Goal: Find specific page/section: Find specific page/section

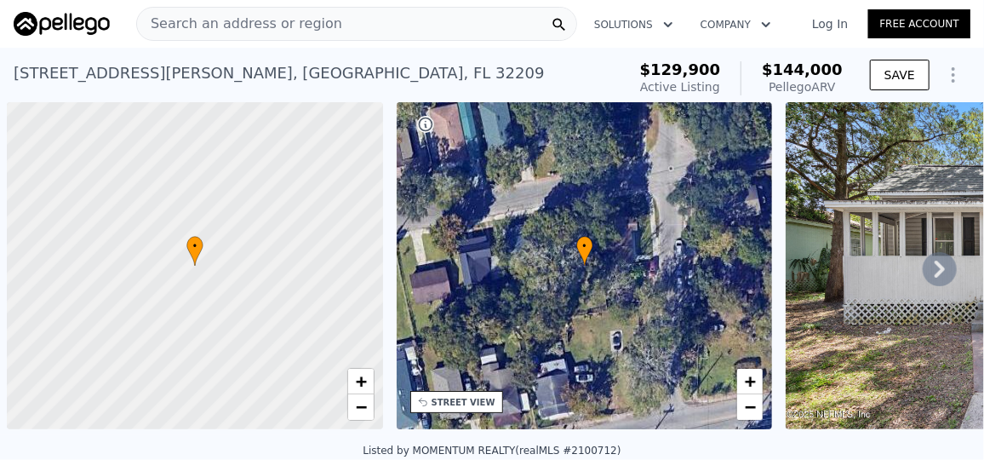
scroll to position [0, 6]
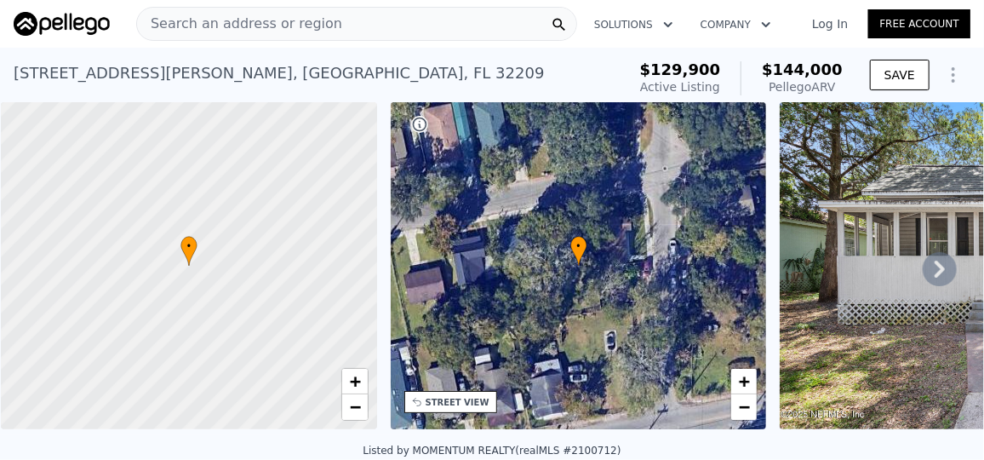
click at [329, 23] on div "Search an address or region" at bounding box center [356, 24] width 441 height 34
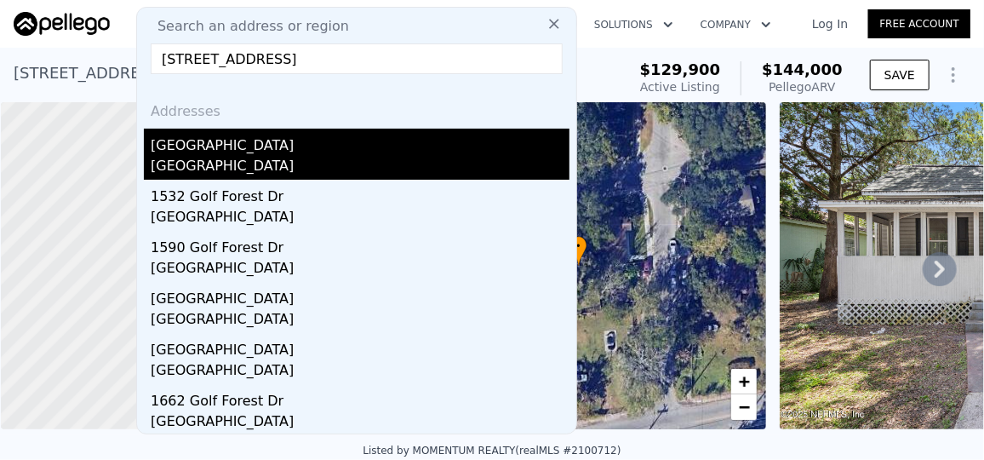
type input "[STREET_ADDRESS]"
click at [239, 158] on div "[GEOGRAPHIC_DATA]" at bounding box center [360, 168] width 419 height 24
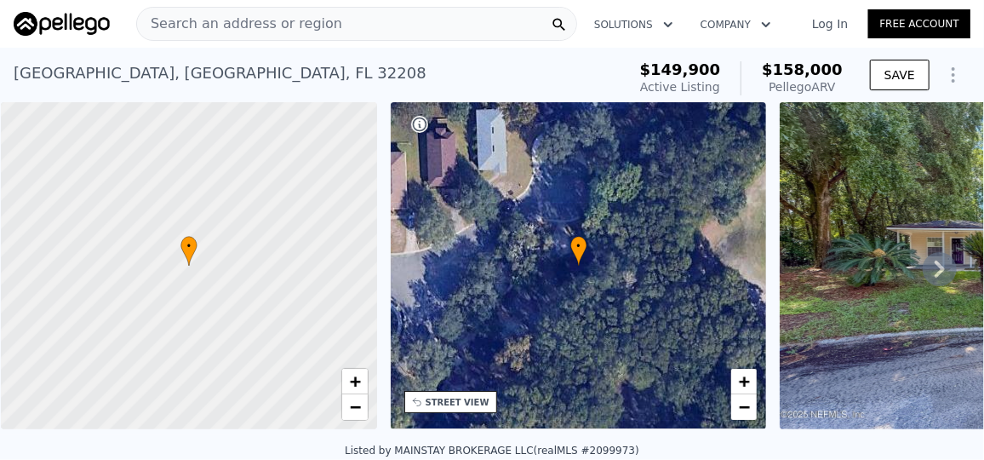
click at [341, 33] on div "Search an address or region" at bounding box center [356, 24] width 441 height 34
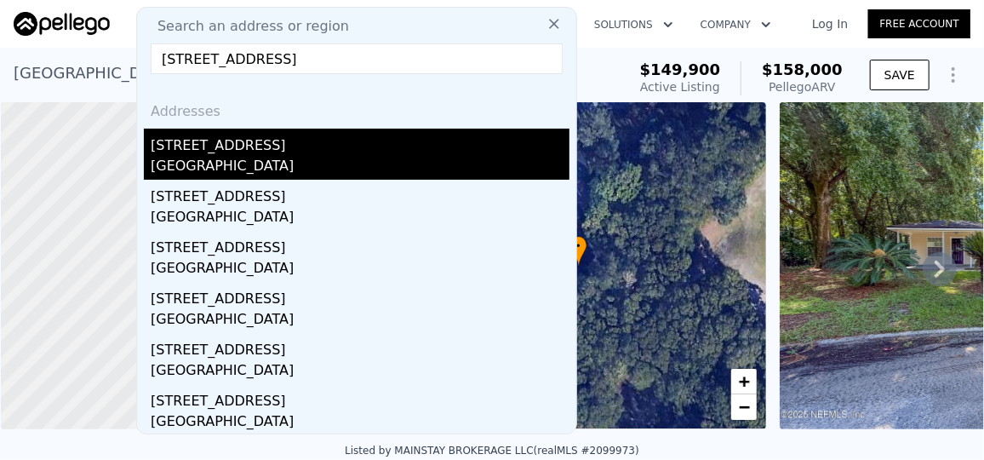
type input "[STREET_ADDRESS]"
click at [203, 158] on div "[GEOGRAPHIC_DATA]" at bounding box center [360, 168] width 419 height 24
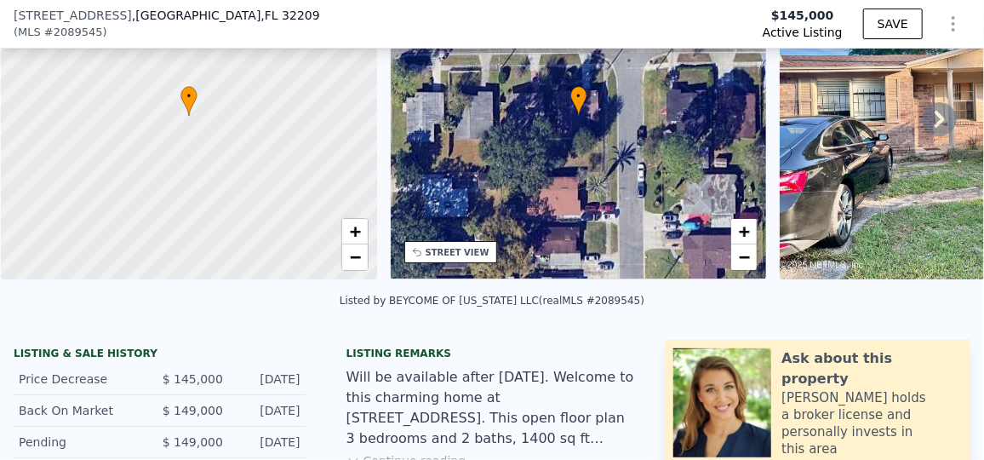
scroll to position [148, 0]
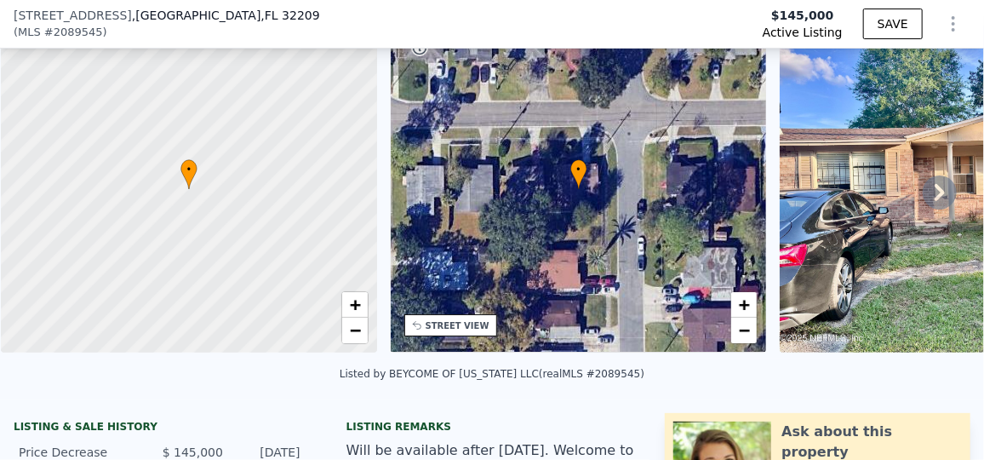
click at [923, 187] on icon at bounding box center [940, 192] width 34 height 34
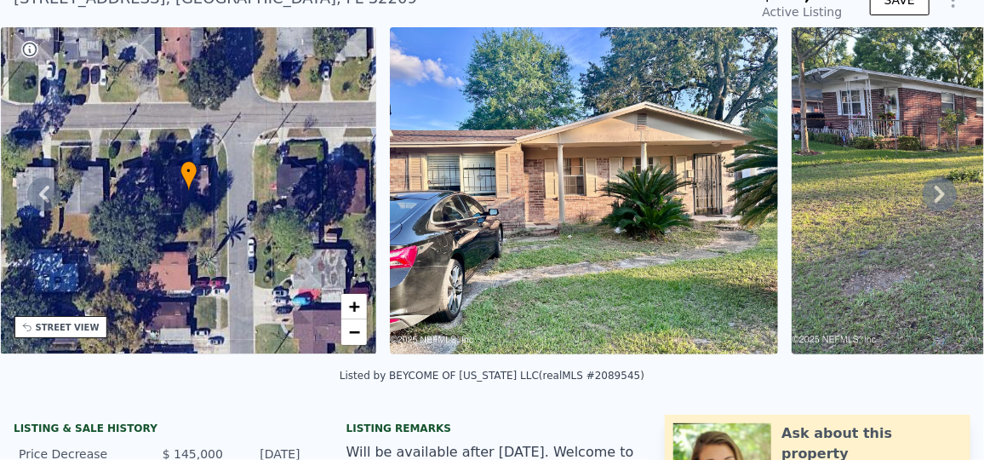
scroll to position [6, 0]
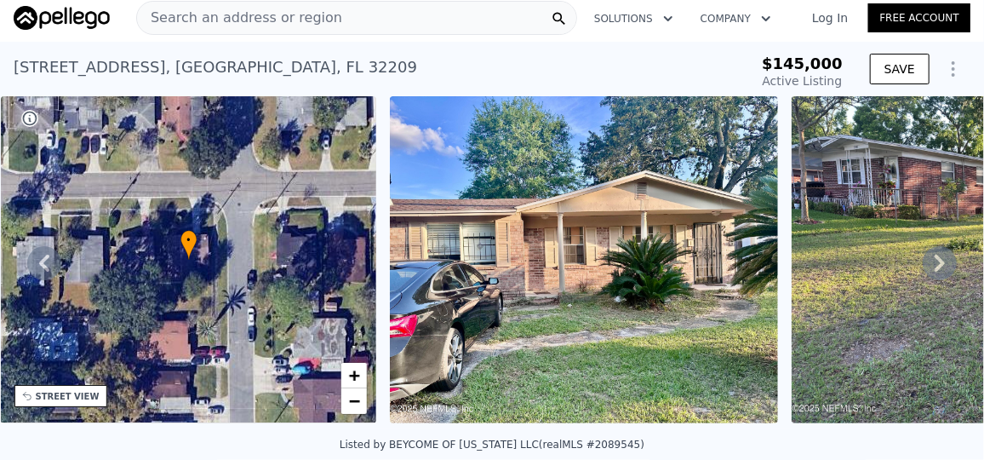
click at [935, 266] on icon at bounding box center [940, 263] width 10 height 17
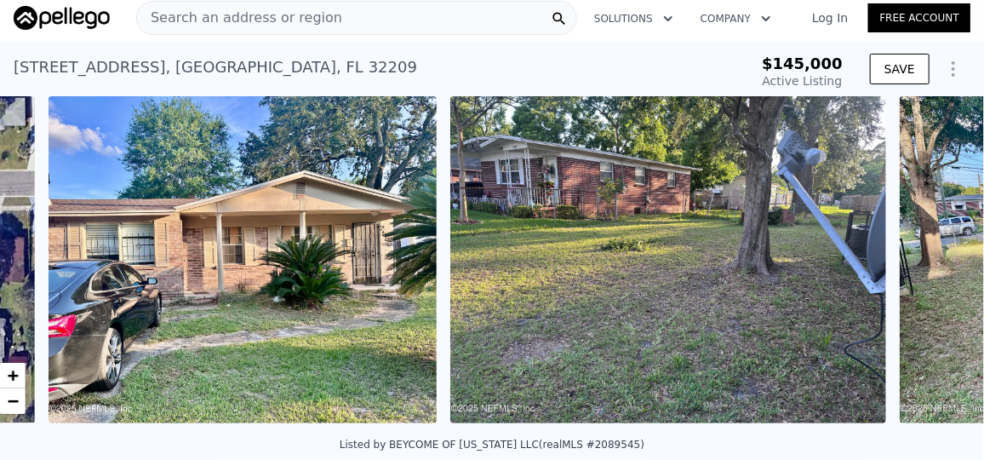
scroll to position [0, 779]
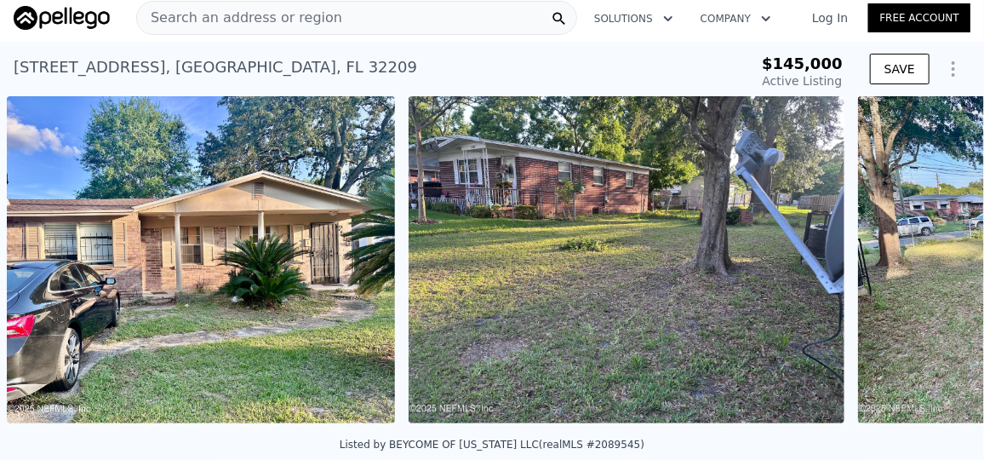
click at [928, 266] on div "• + − • + − STREET VIEW Loading... SATELLITE VIEW" at bounding box center [492, 262] width 984 height 333
click at [928, 266] on icon at bounding box center [940, 263] width 34 height 34
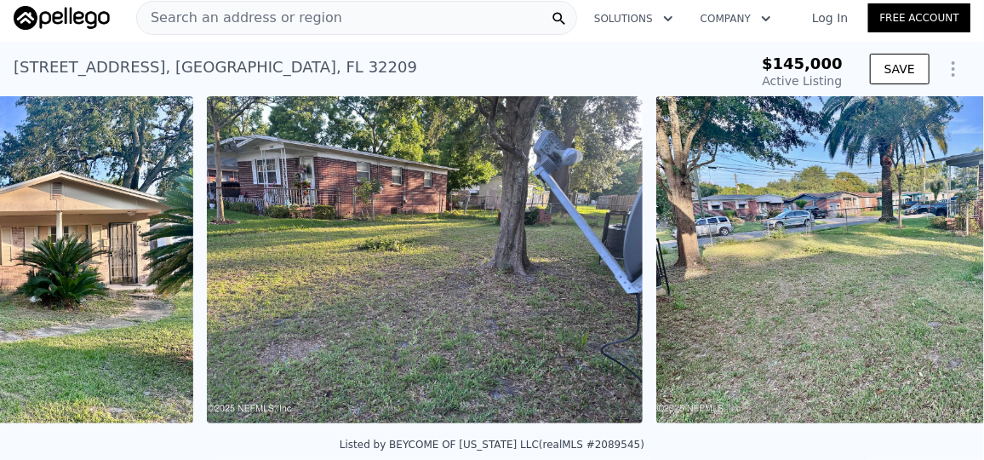
scroll to position [0, 1180]
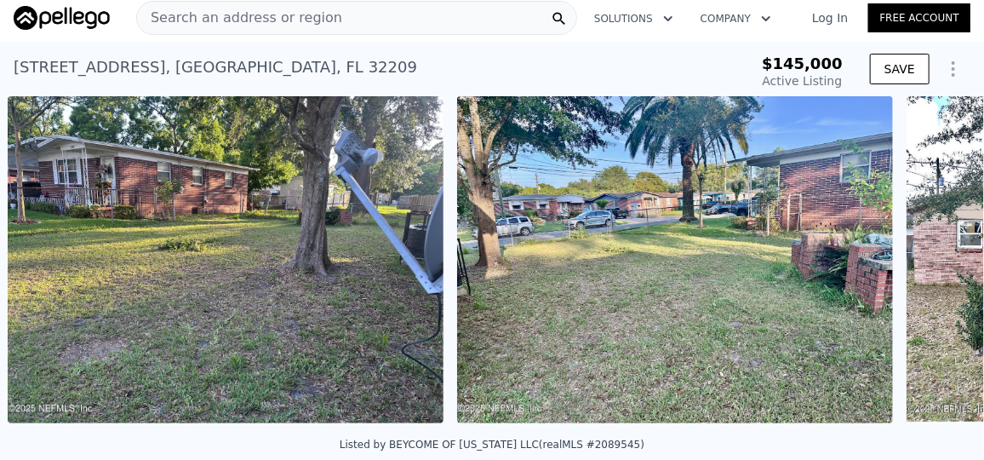
click at [928, 266] on div "• + − • + − STREET VIEW Loading... SATELLITE VIEW" at bounding box center [492, 262] width 984 height 333
click at [928, 266] on icon at bounding box center [940, 263] width 34 height 34
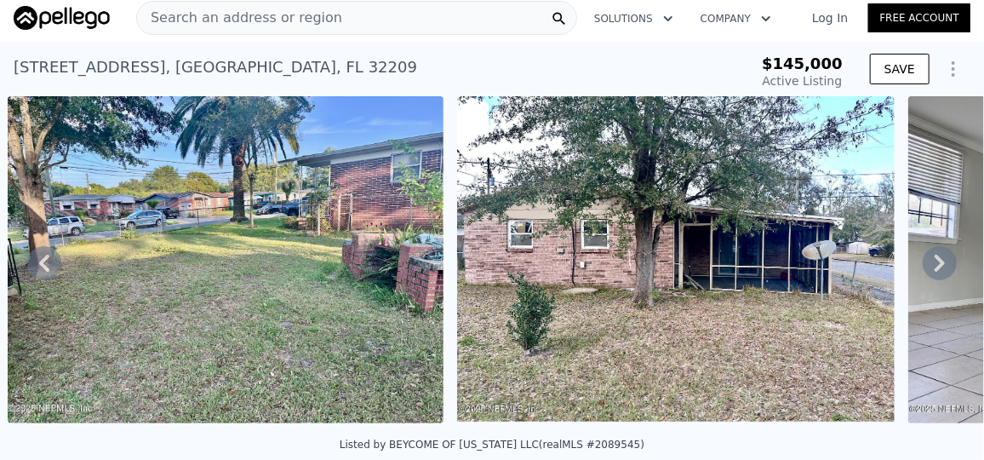
click at [928, 266] on icon at bounding box center [940, 263] width 34 height 34
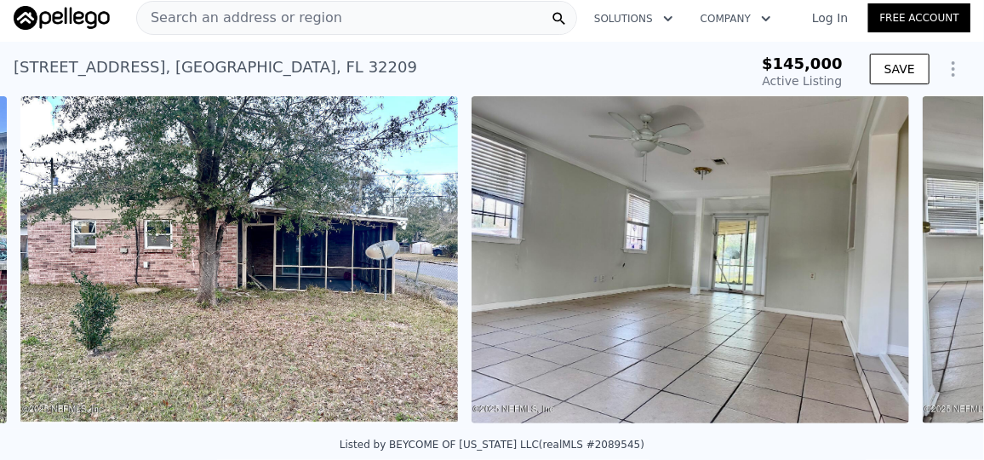
scroll to position [0, 2079]
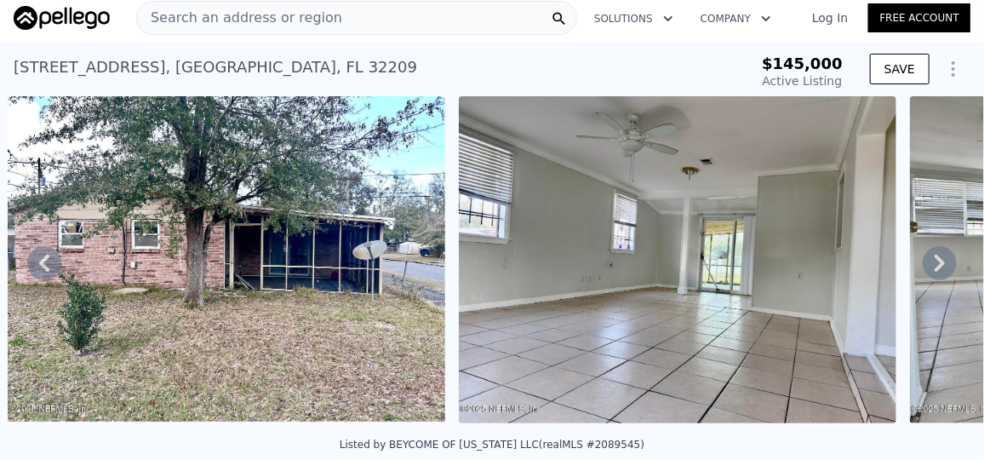
click at [928, 266] on icon at bounding box center [940, 263] width 34 height 34
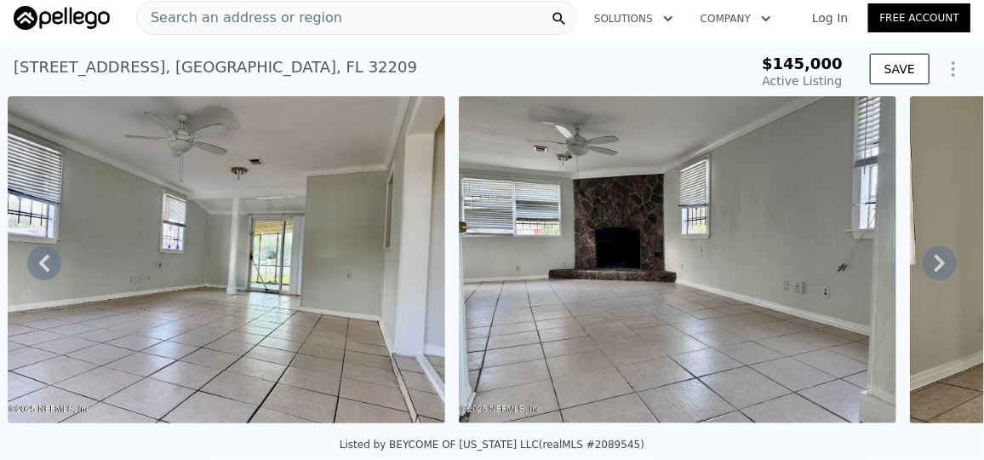
click at [928, 266] on icon at bounding box center [940, 263] width 34 height 34
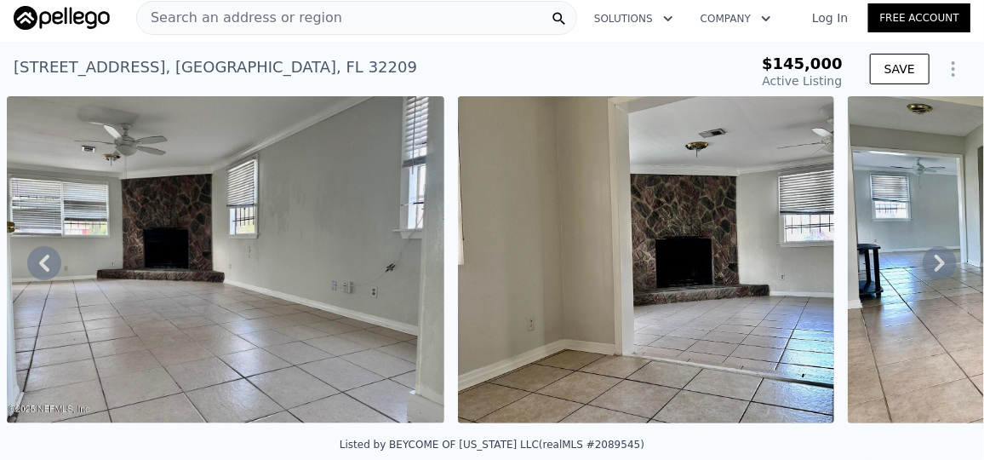
click at [928, 266] on icon at bounding box center [940, 263] width 34 height 34
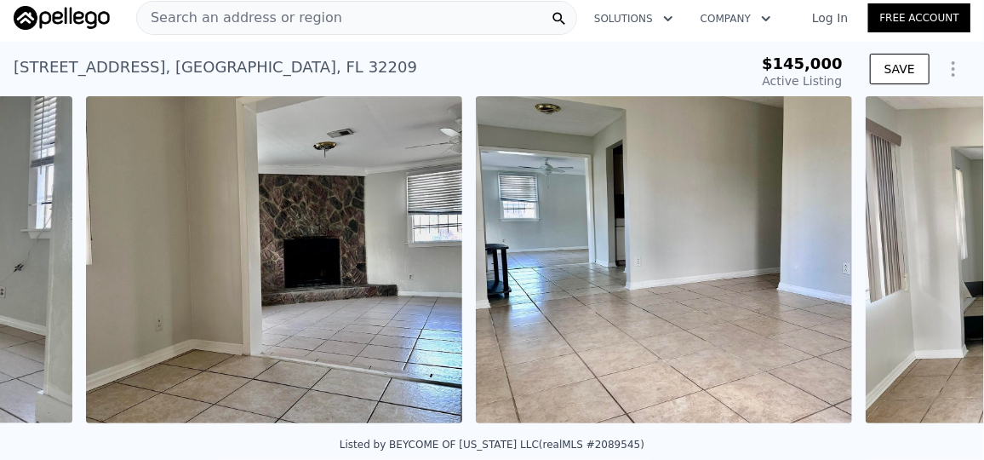
scroll to position [0, 3433]
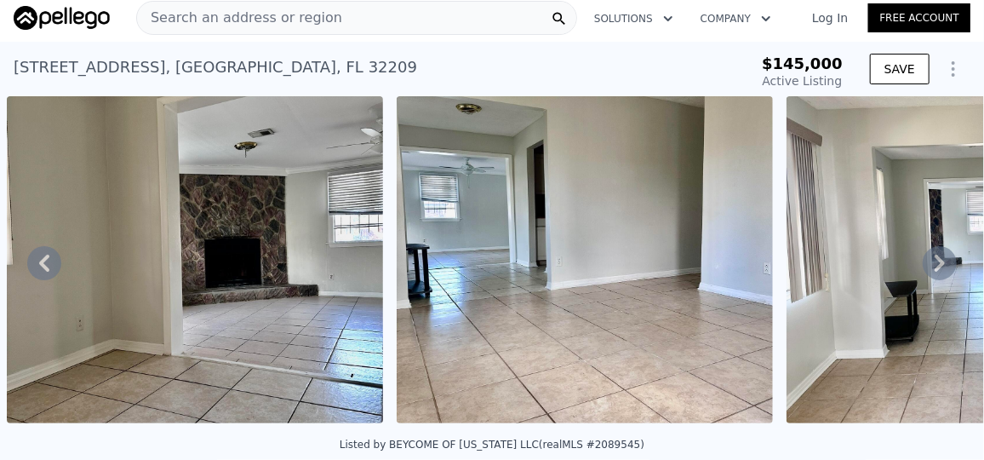
click at [928, 266] on icon at bounding box center [940, 263] width 34 height 34
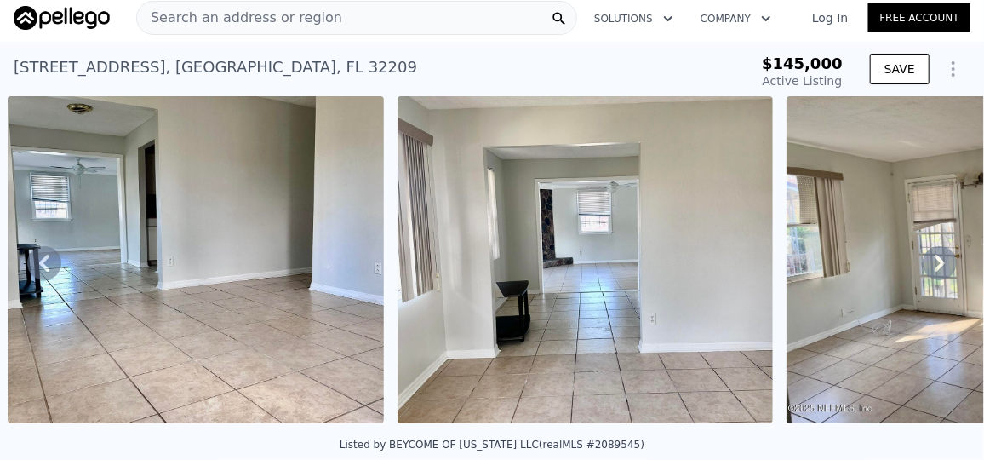
click at [928, 266] on icon at bounding box center [940, 263] width 34 height 34
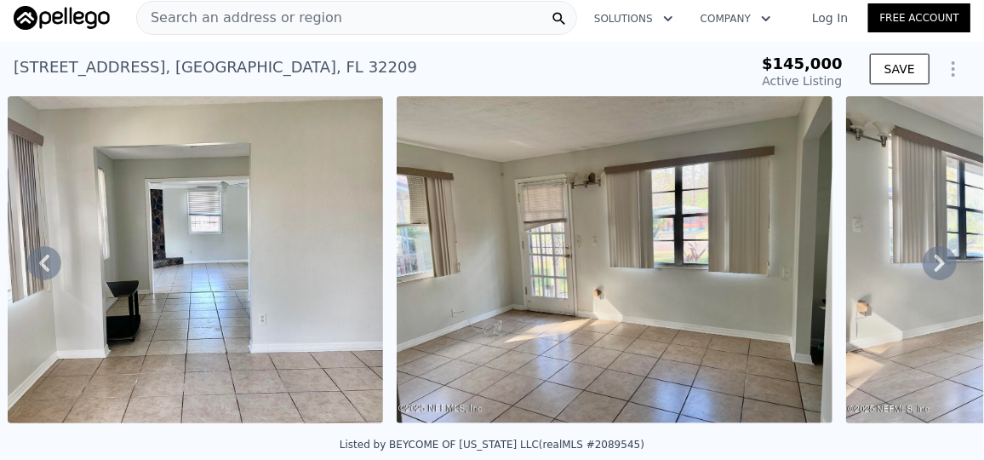
click at [928, 266] on icon at bounding box center [940, 263] width 34 height 34
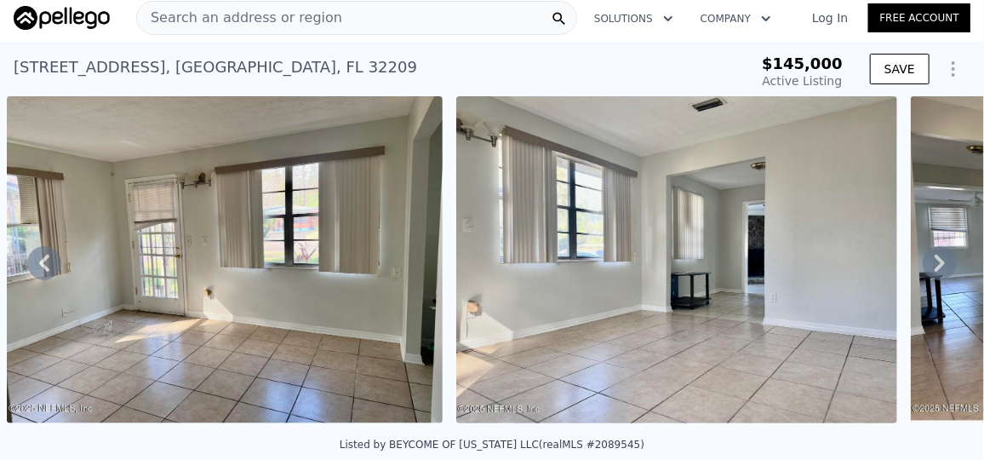
click at [928, 266] on icon at bounding box center [940, 263] width 34 height 34
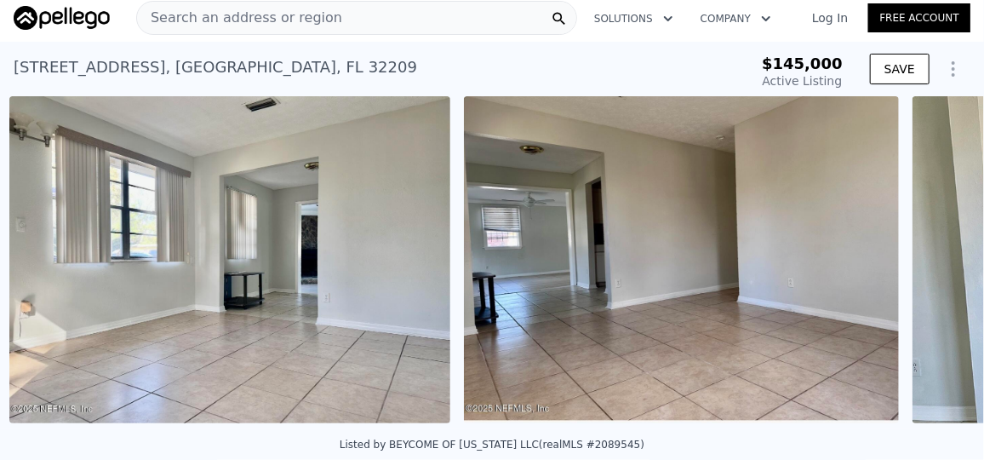
scroll to position [0, 5051]
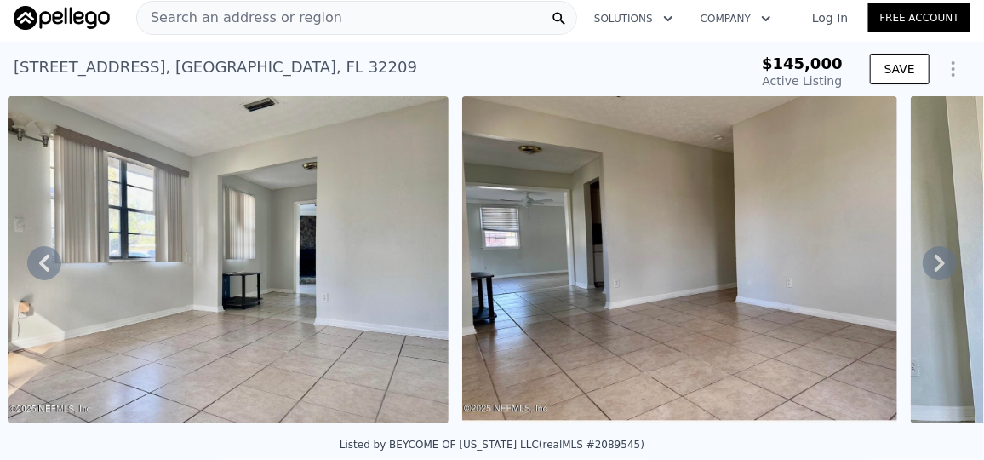
click at [928, 266] on icon at bounding box center [940, 263] width 34 height 34
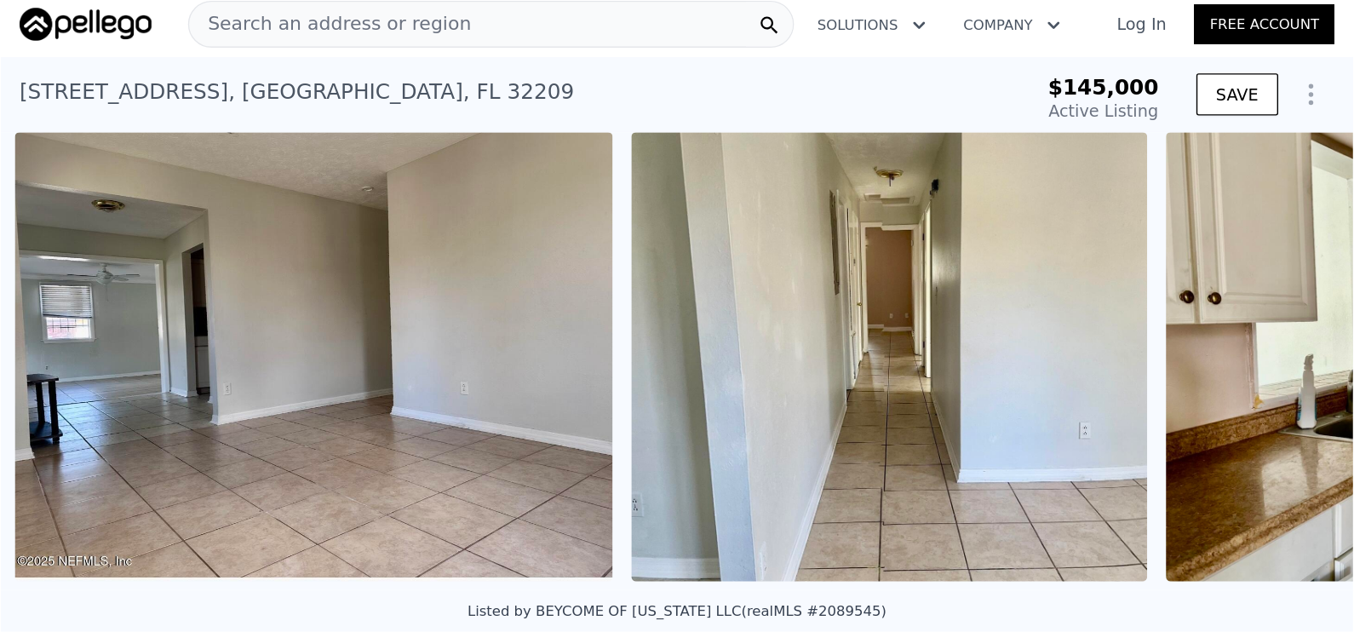
scroll to position [0, 5505]
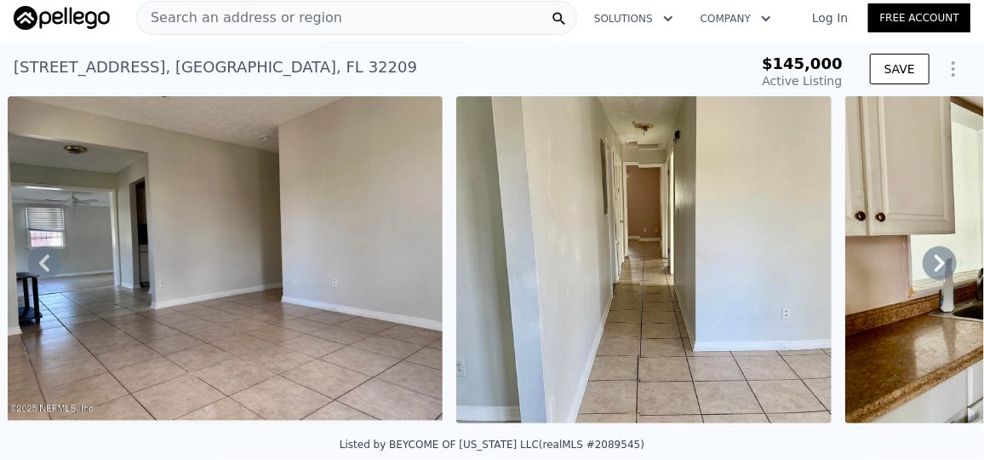
click at [738, 72] on div "$145,000 Active Listing" at bounding box center [790, 72] width 105 height 34
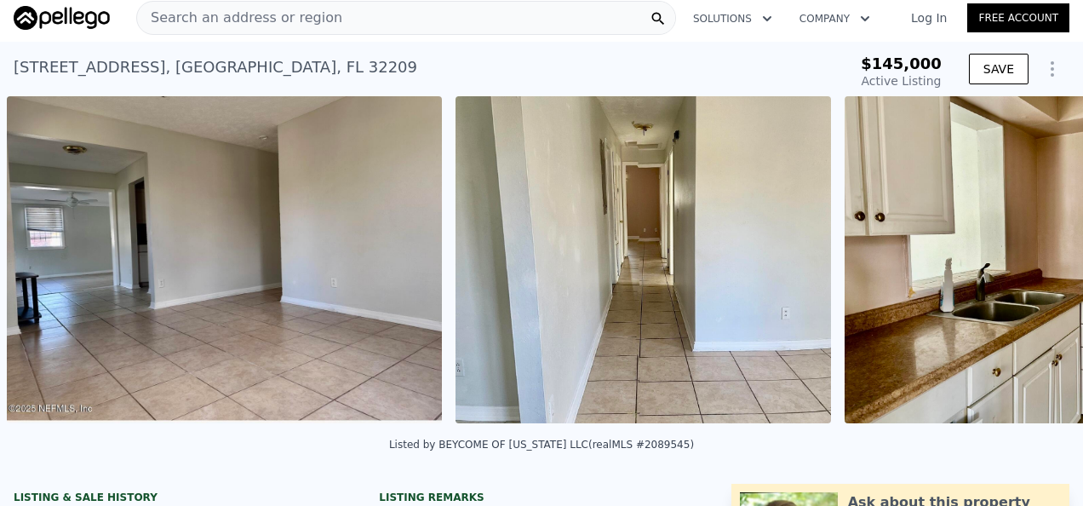
scroll to position [0, 5506]
click at [703, 60] on div "[STREET_ADDRESS] Active at $145k" at bounding box center [403, 73] width 778 height 48
